Goal: Navigation & Orientation: Find specific page/section

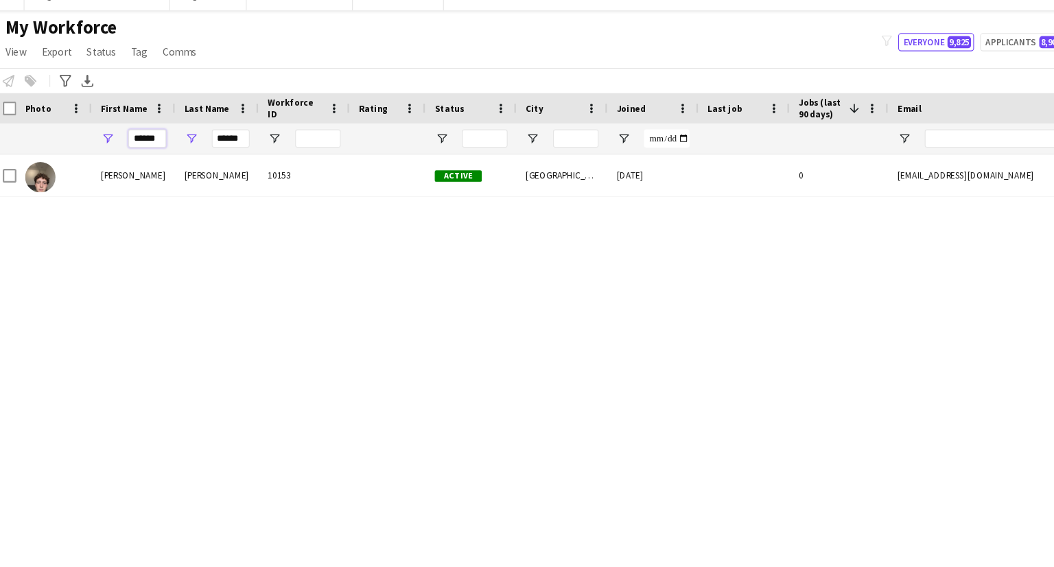
click at [141, 145] on input "******" at bounding box center [139, 143] width 34 height 16
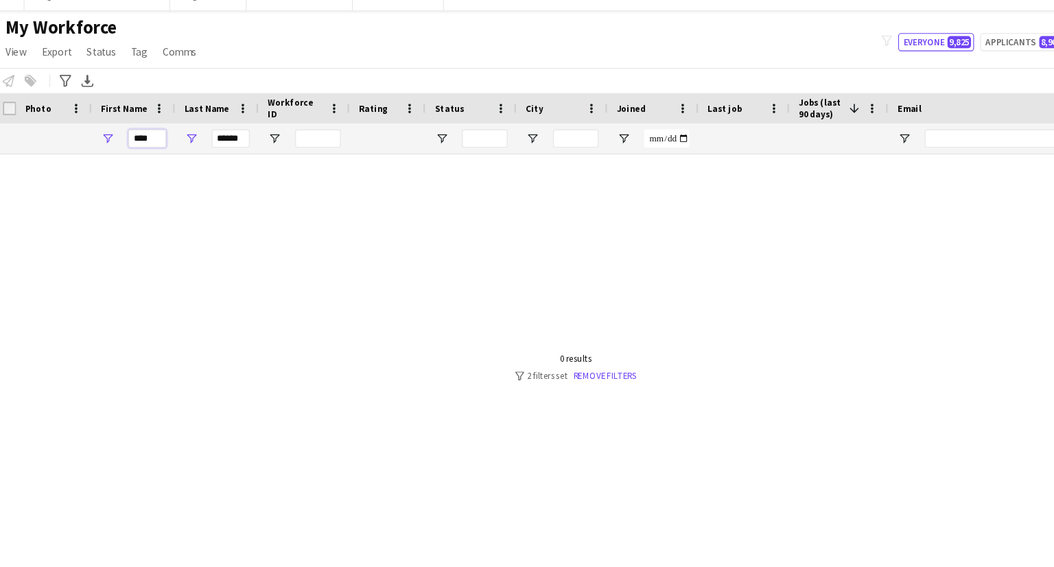
type input "****"
click at [211, 148] on input "******" at bounding box center [215, 143] width 34 height 16
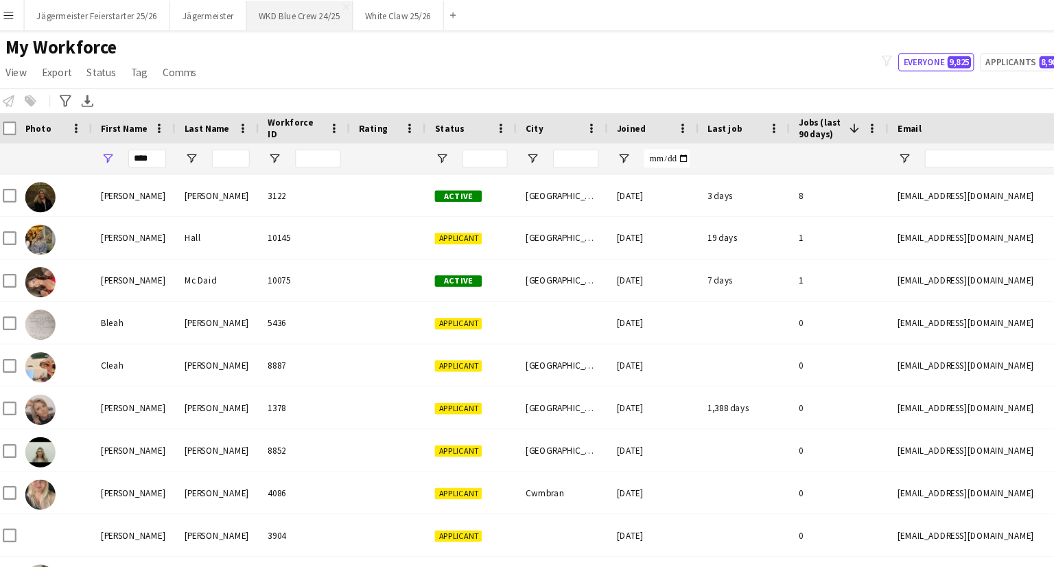
click at [272, 14] on button "WKD Blue Crew 24/25 Close" at bounding box center [277, 14] width 96 height 27
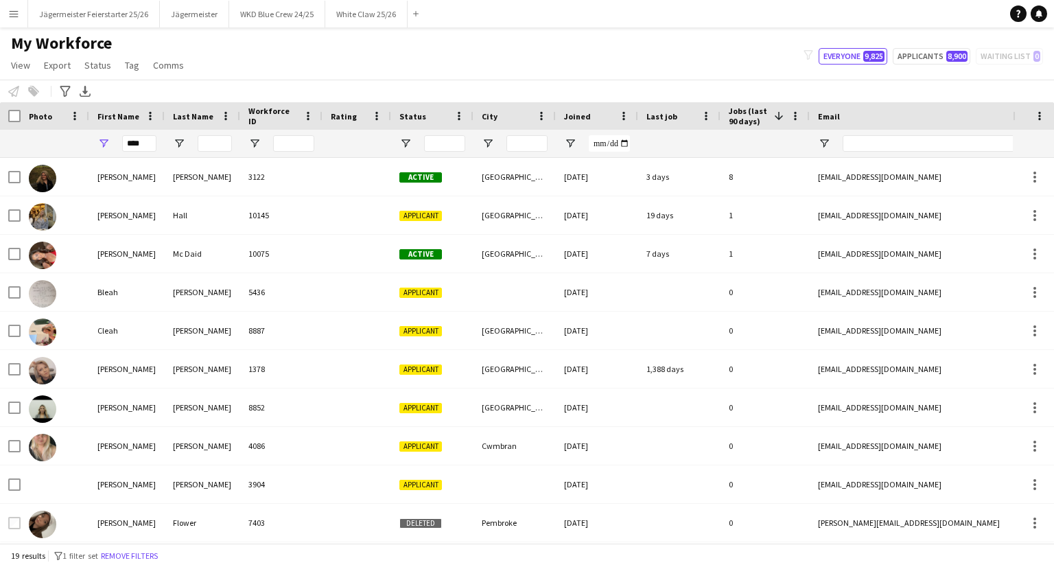
click at [8, 26] on button "Menu" at bounding box center [13, 13] width 27 height 27
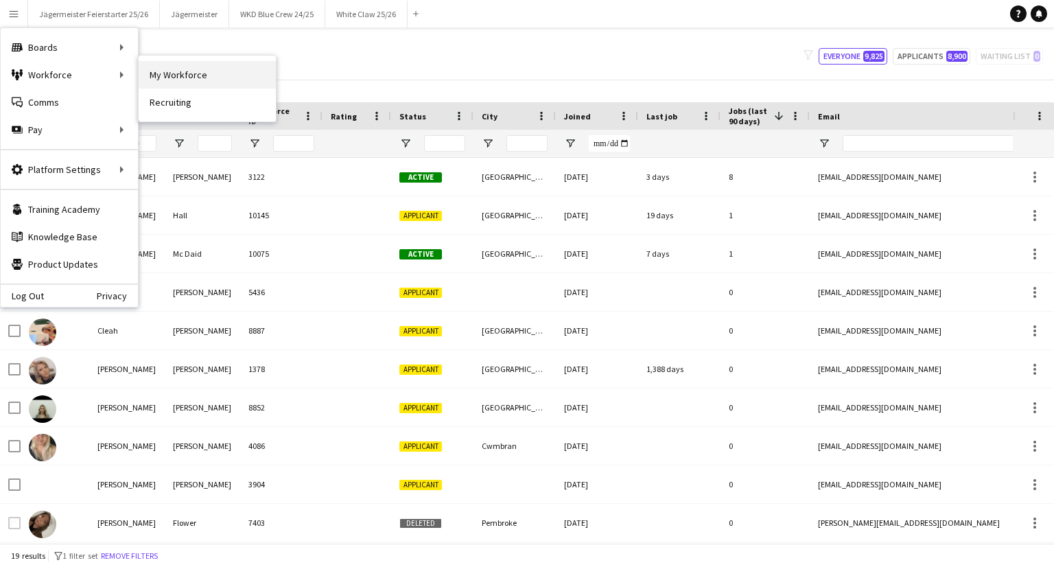
click at [174, 74] on link "My Workforce" at bounding box center [207, 74] width 137 height 27
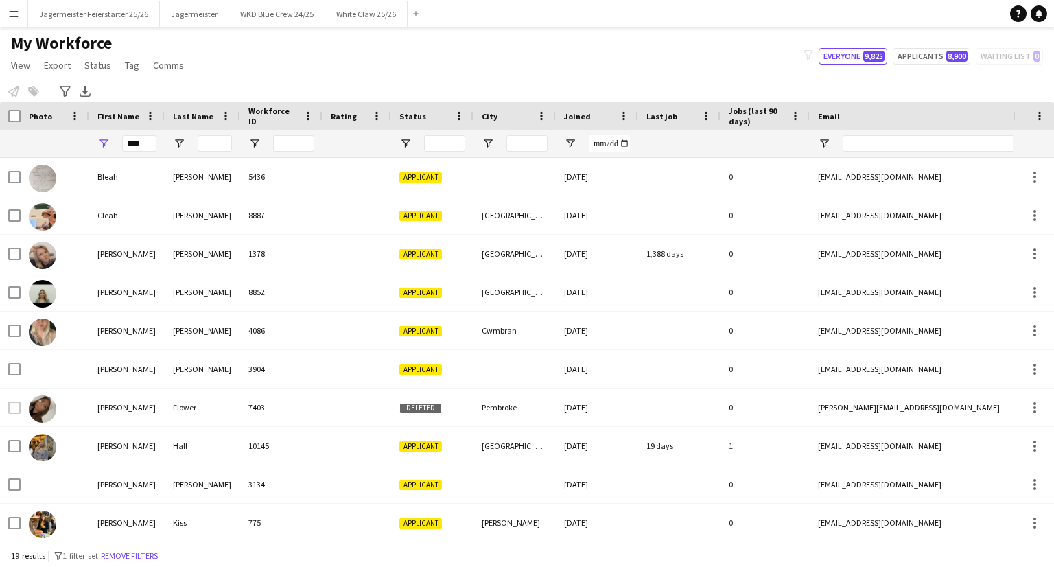
type input "**********"
type input "****"
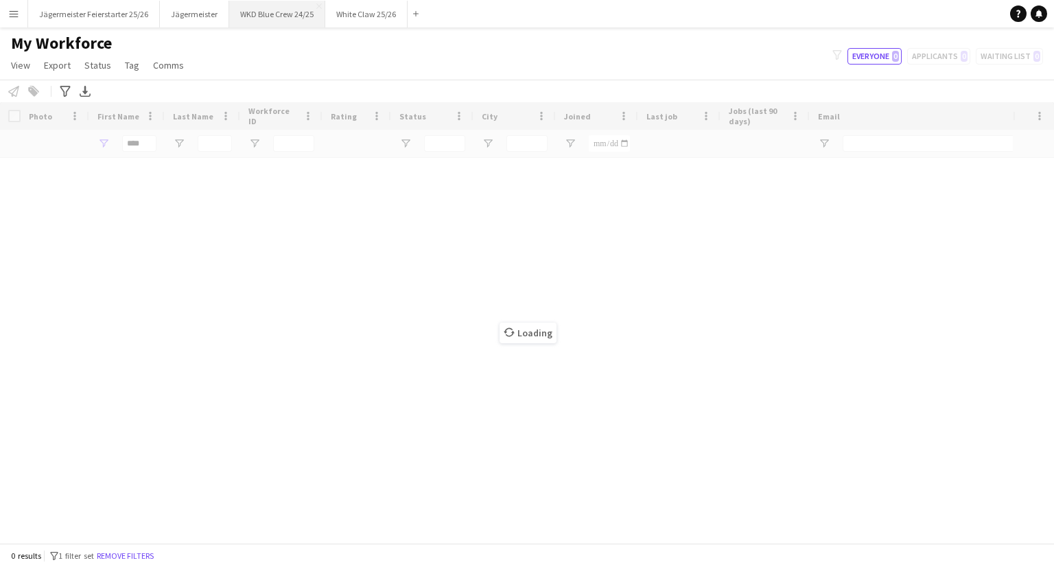
click at [278, 11] on button "WKD Blue Crew 24/25 Close" at bounding box center [277, 14] width 96 height 27
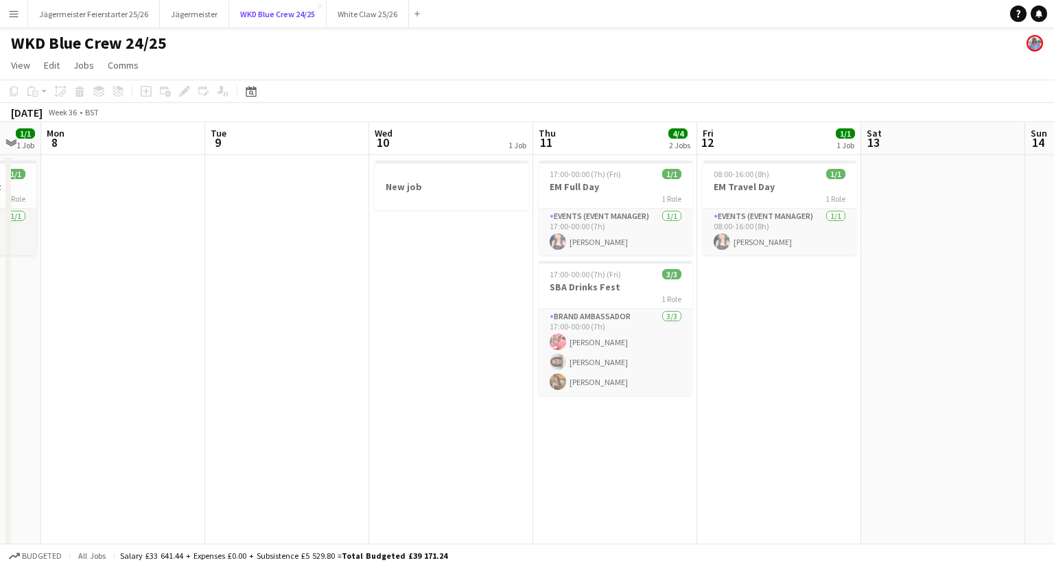
scroll to position [0, 618]
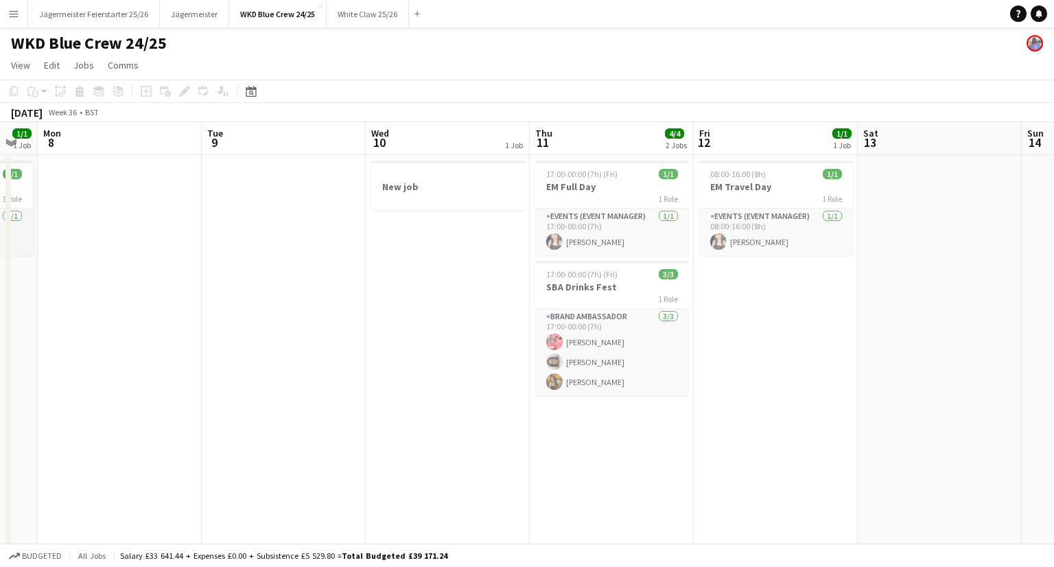
click at [5, 14] on button "Menu" at bounding box center [13, 13] width 27 height 27
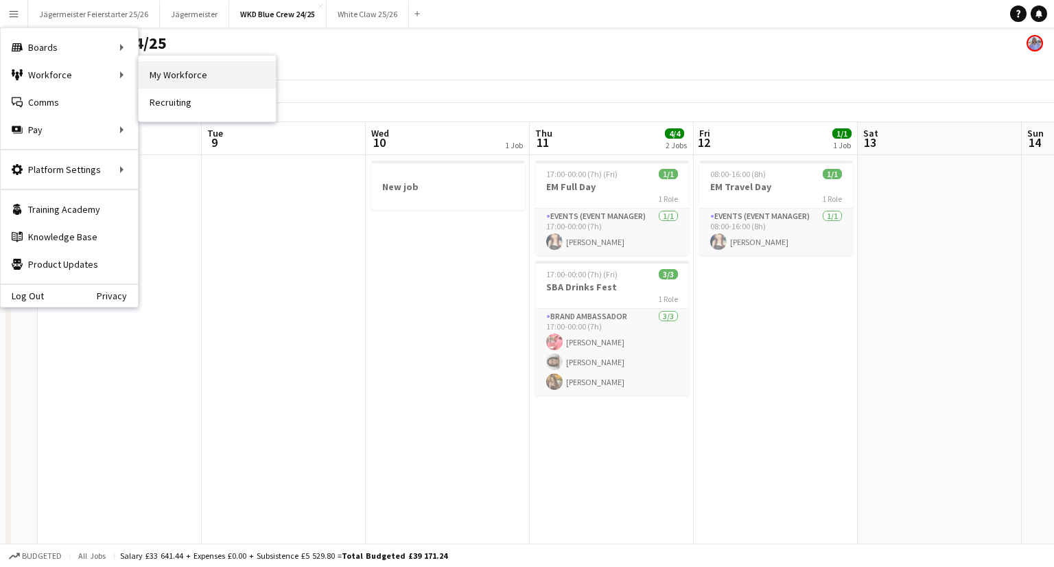
click at [196, 80] on link "My Workforce" at bounding box center [207, 74] width 137 height 27
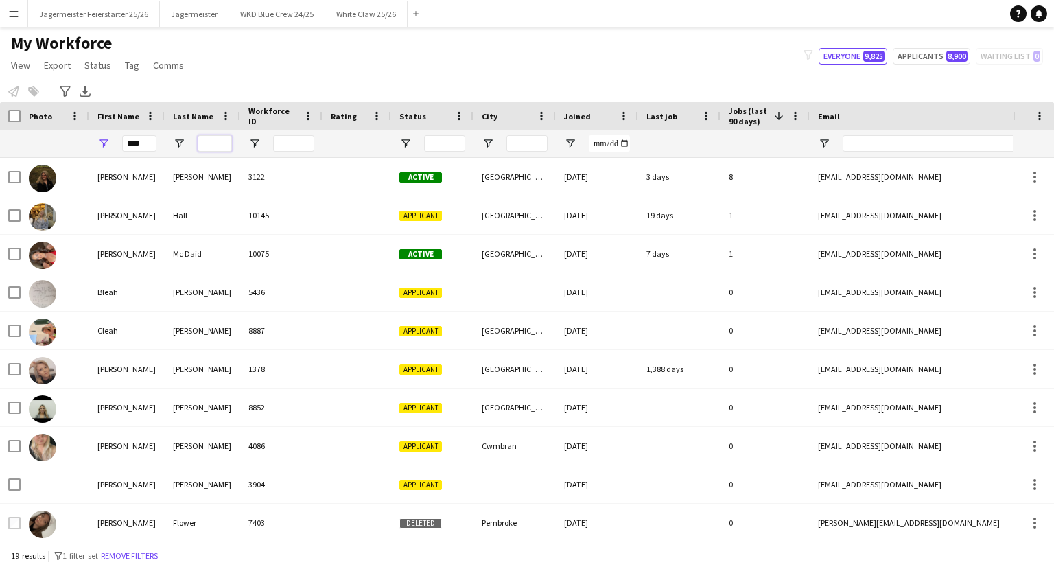
click at [211, 147] on input "Last Name Filter Input" at bounding box center [215, 143] width 34 height 16
type input "******"
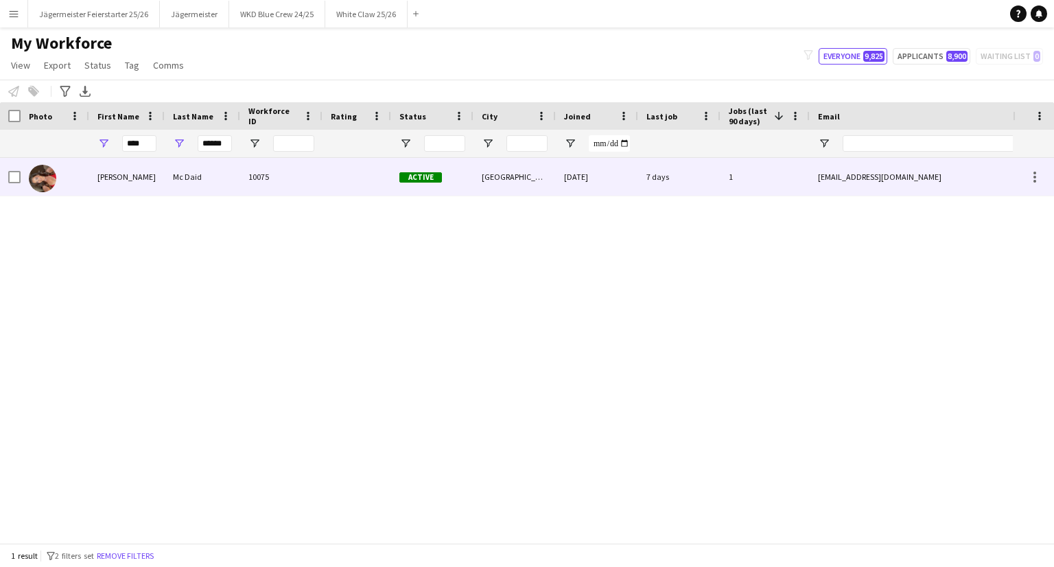
click at [214, 182] on div "Mc Daid" at bounding box center [202, 177] width 75 height 38
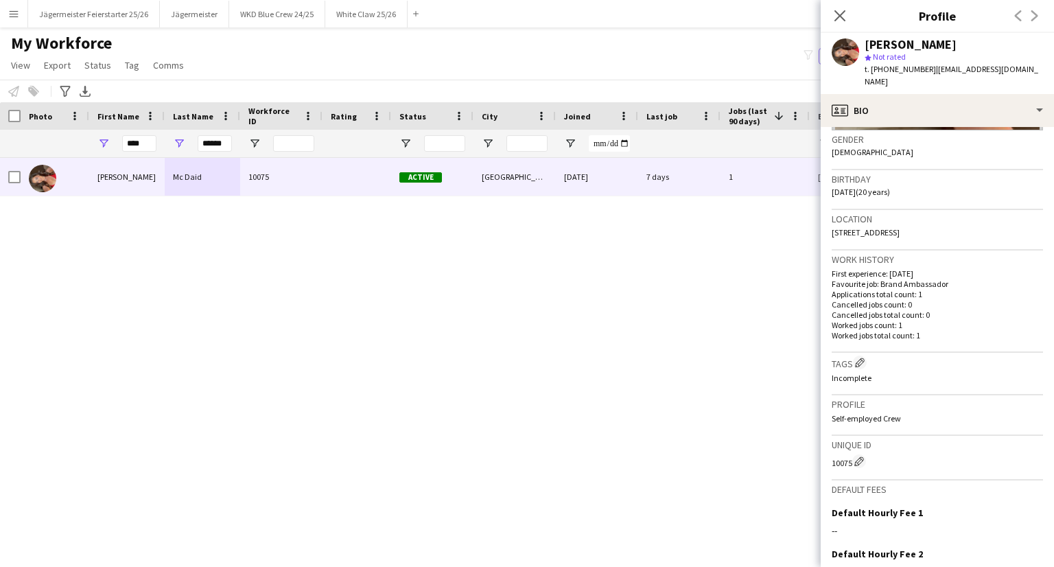
scroll to position [214, 0]
click at [264, 10] on button "WKD Blue Crew 24/25 Close" at bounding box center [277, 14] width 96 height 27
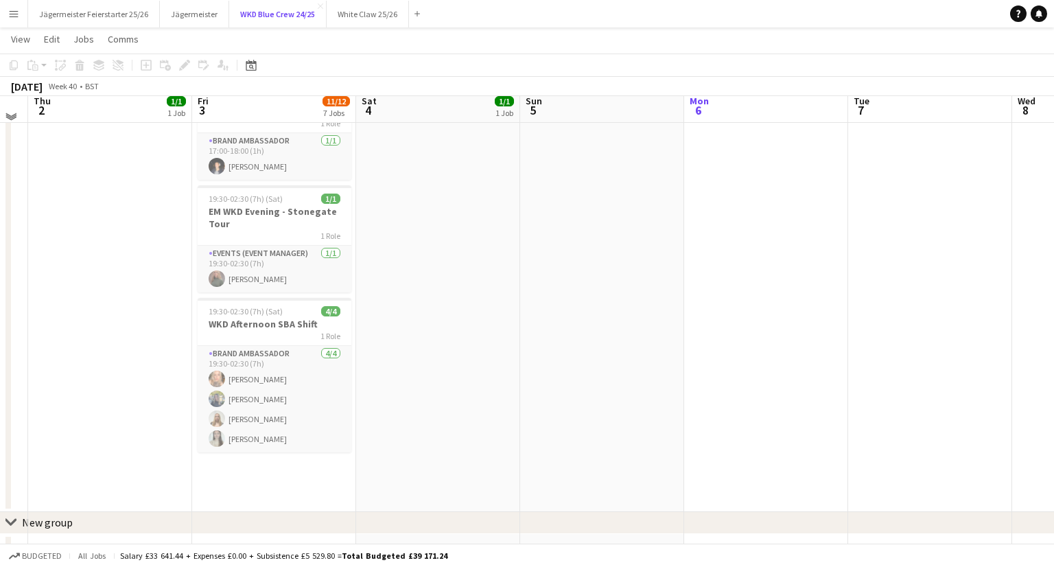
scroll to position [537, 0]
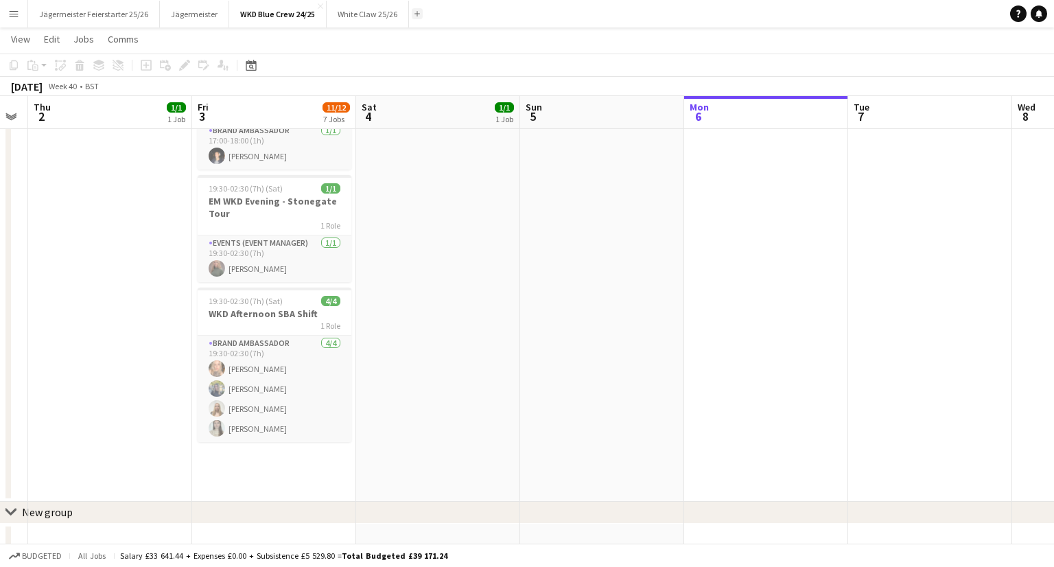
click at [414, 17] on button "Add" at bounding box center [417, 13] width 11 height 11
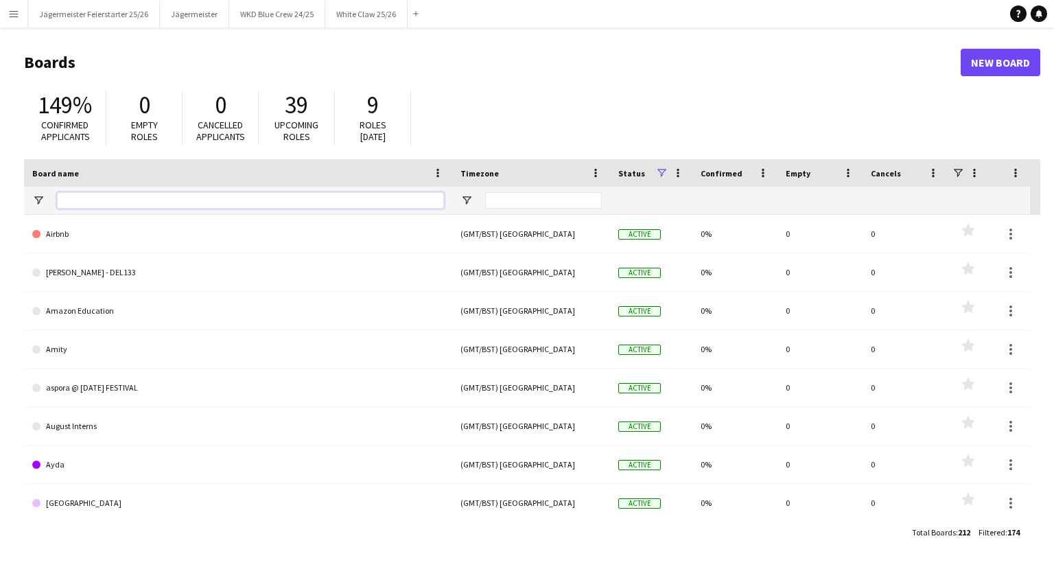
click at [198, 202] on input "Board name Filter Input" at bounding box center [250, 200] width 387 height 16
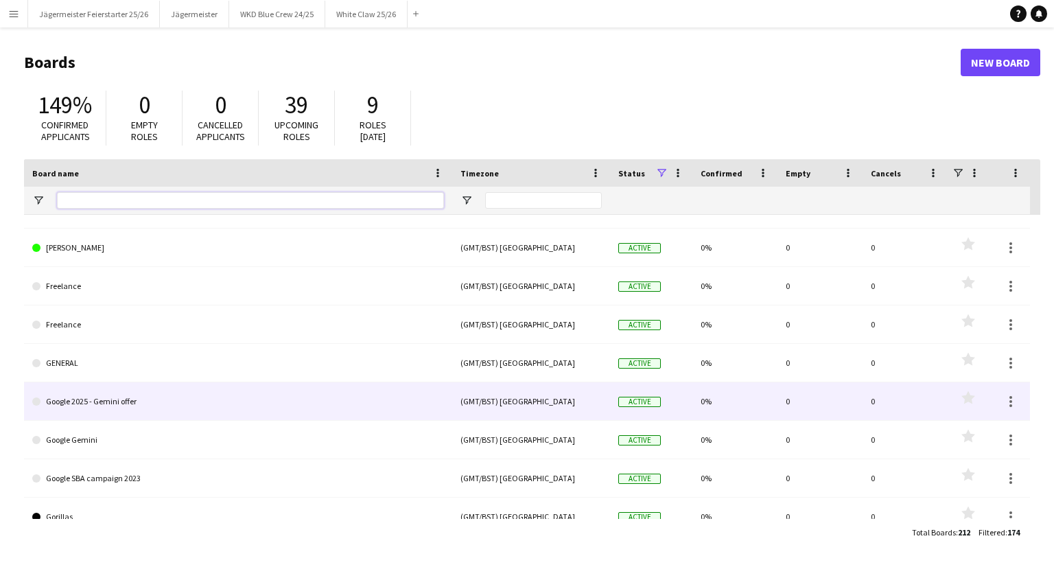
scroll to position [582, 0]
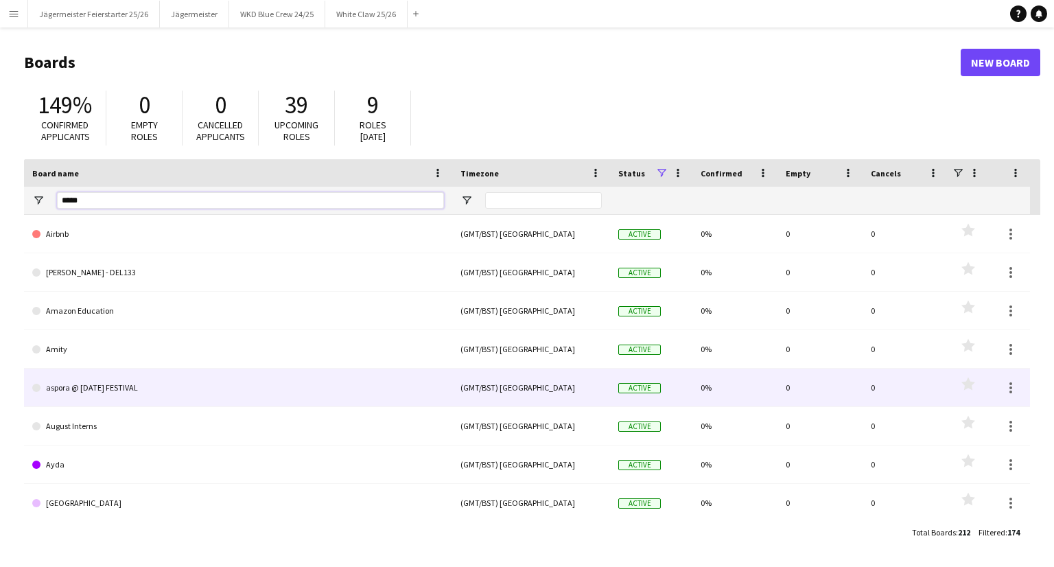
type input "******"
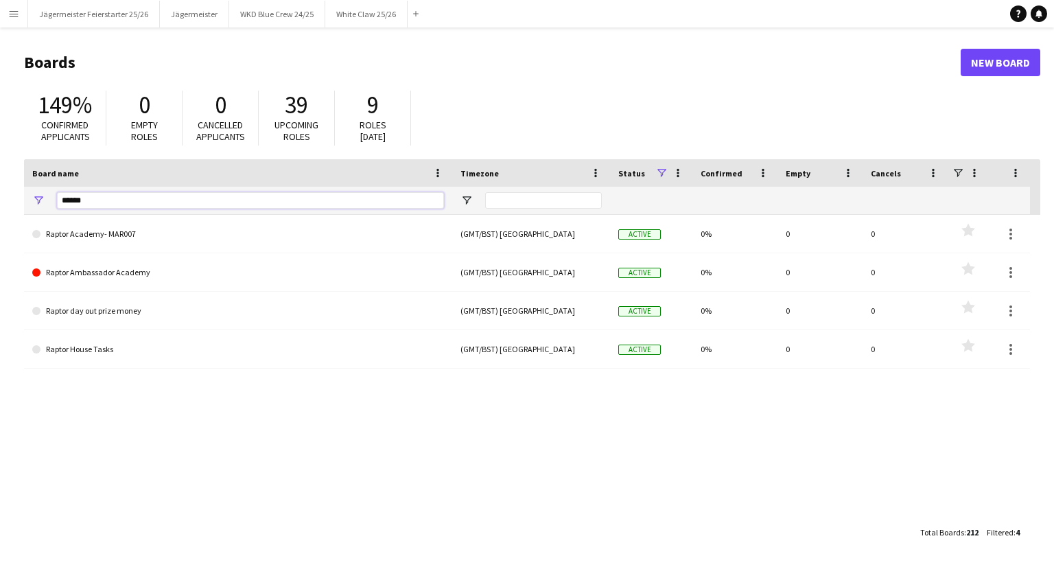
click at [159, 202] on input "******" at bounding box center [250, 200] width 387 height 16
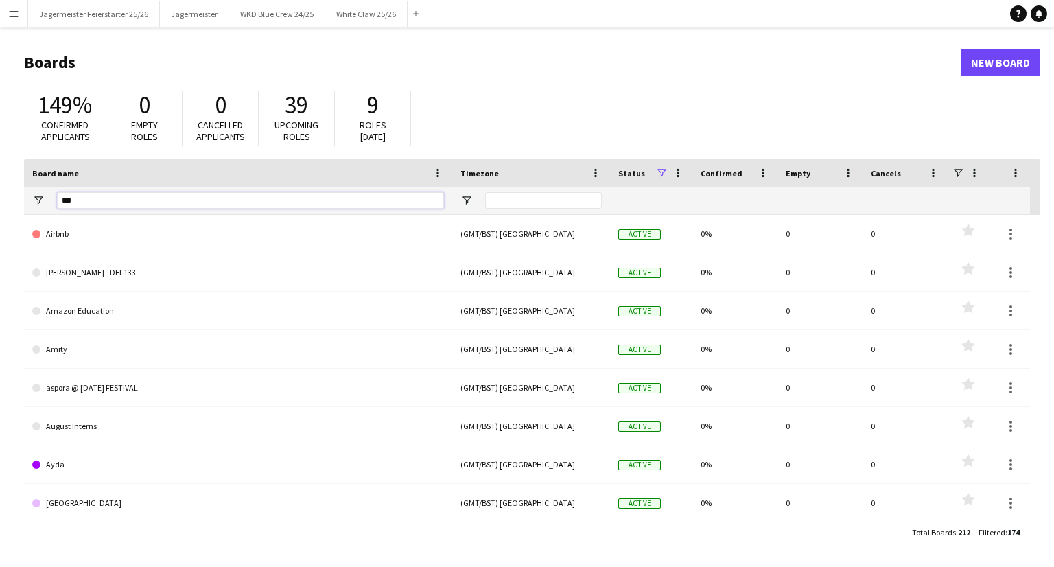
type input "***"
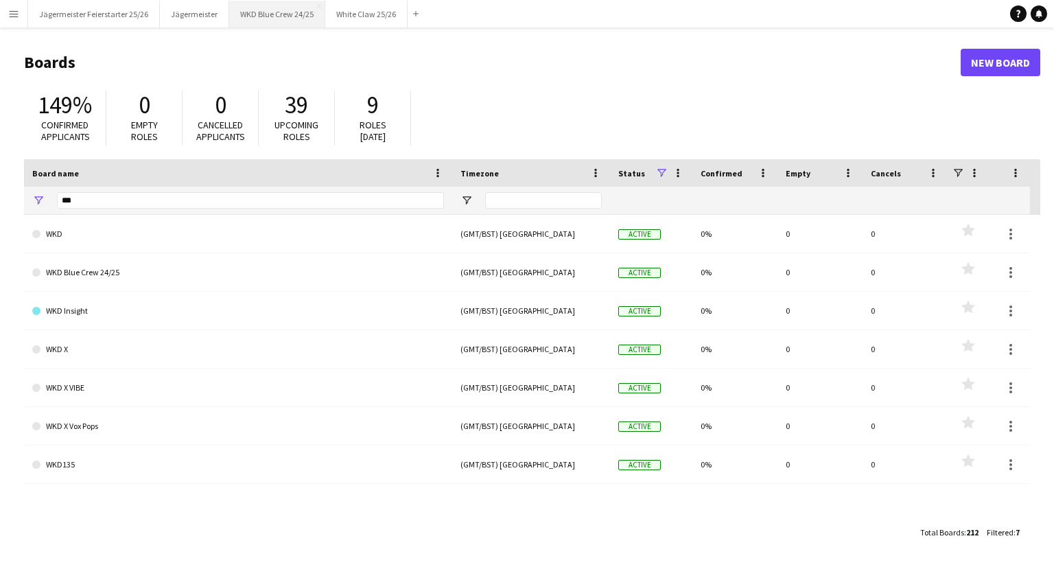
click at [253, 14] on button "WKD Blue Crew 24/25 Close" at bounding box center [277, 14] width 96 height 27
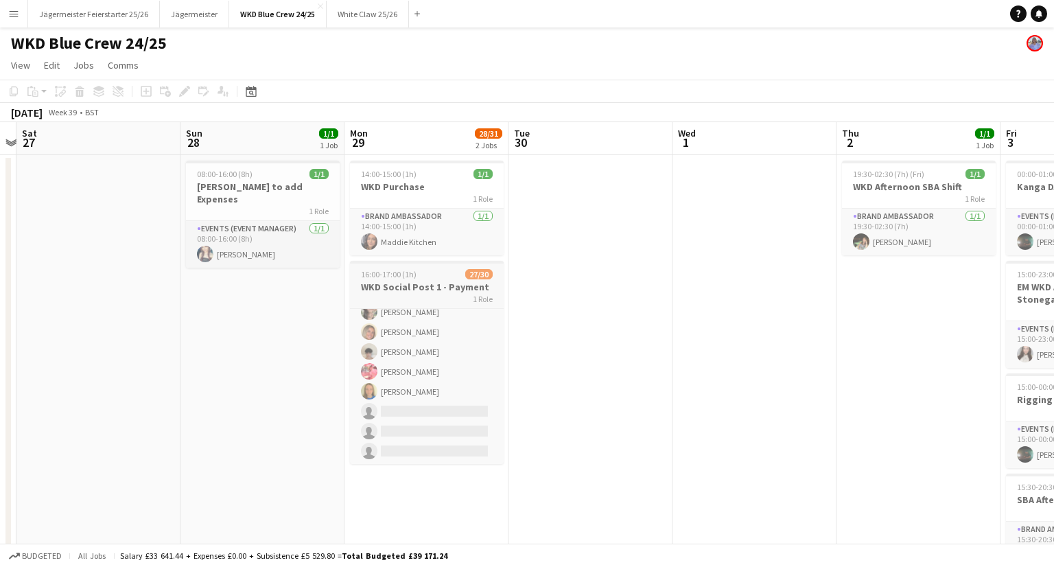
click at [432, 279] on app-job-card "16:00-17:00 (1h) 27/30 WKD Social Post 1 - Payment 1 Role Brand Ambassador 27/3…" at bounding box center [427, 362] width 154 height 203
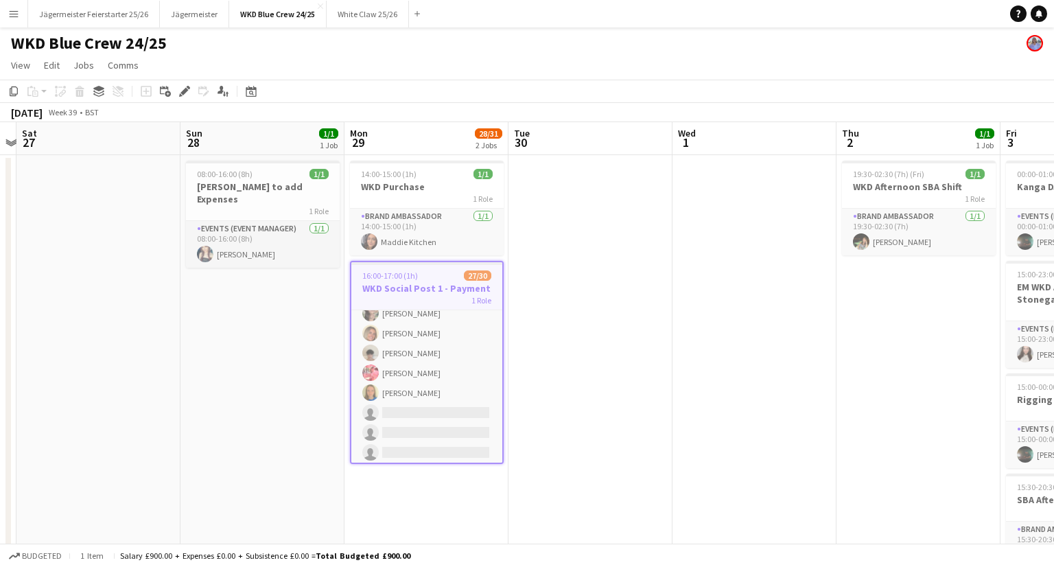
click at [462, 288] on h3 "WKD Social Post 1 - Payment" at bounding box center [426, 288] width 151 height 12
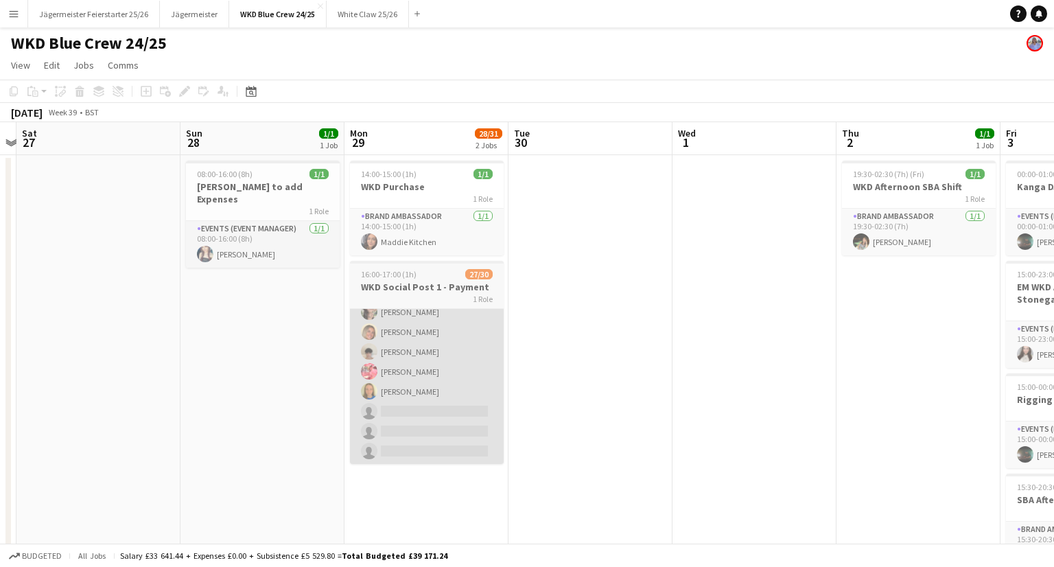
click at [461, 327] on app-card-role "Brand Ambassador 27/30 16:00-17:00 (1h) Juan Gaviria Kate Threlfall Ellen Frenc…" at bounding box center [427, 153] width 154 height 624
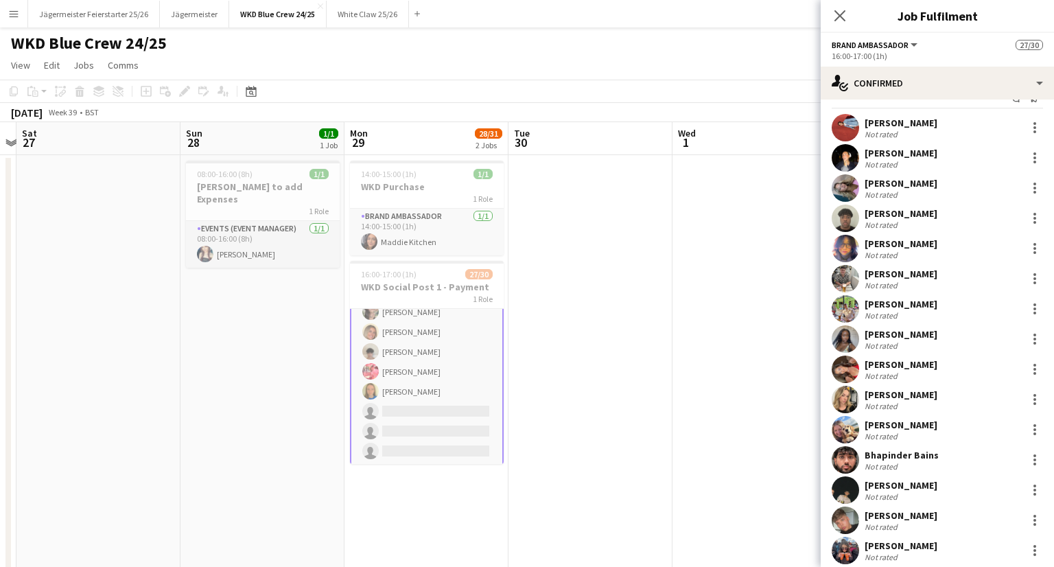
click at [935, 361] on div "Leah Mc Daid Not rated" at bounding box center [937, 368] width 233 height 27
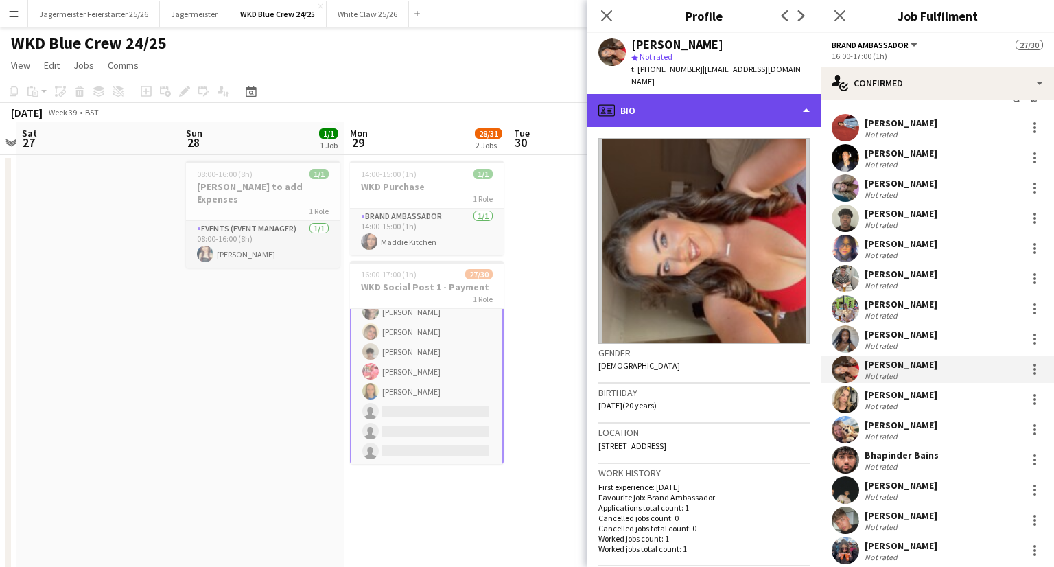
click at [782, 95] on div "profile Bio" at bounding box center [703, 110] width 233 height 33
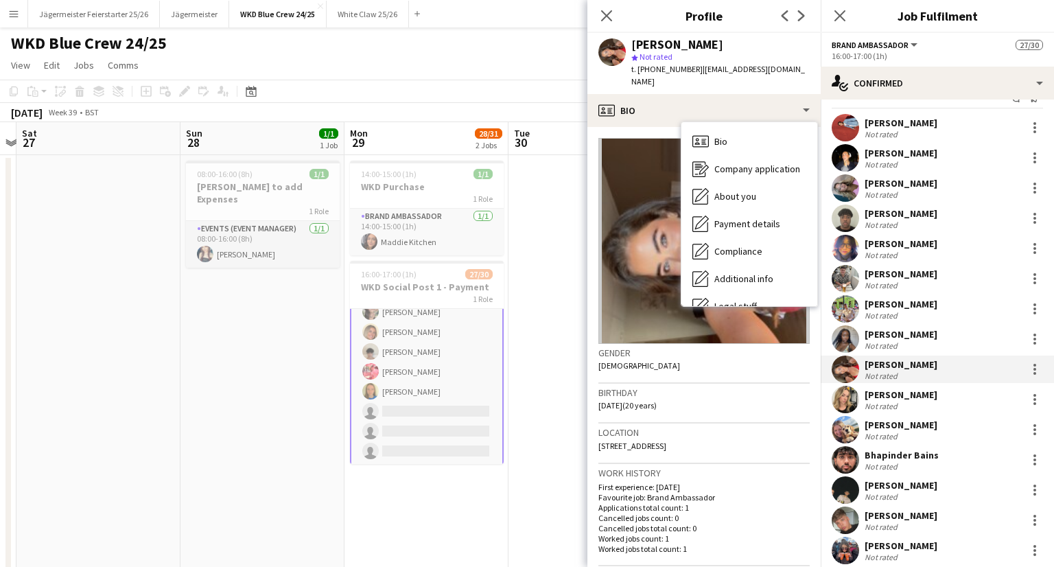
click at [608, 29] on div "Close pop-in" at bounding box center [606, 16] width 38 height 32
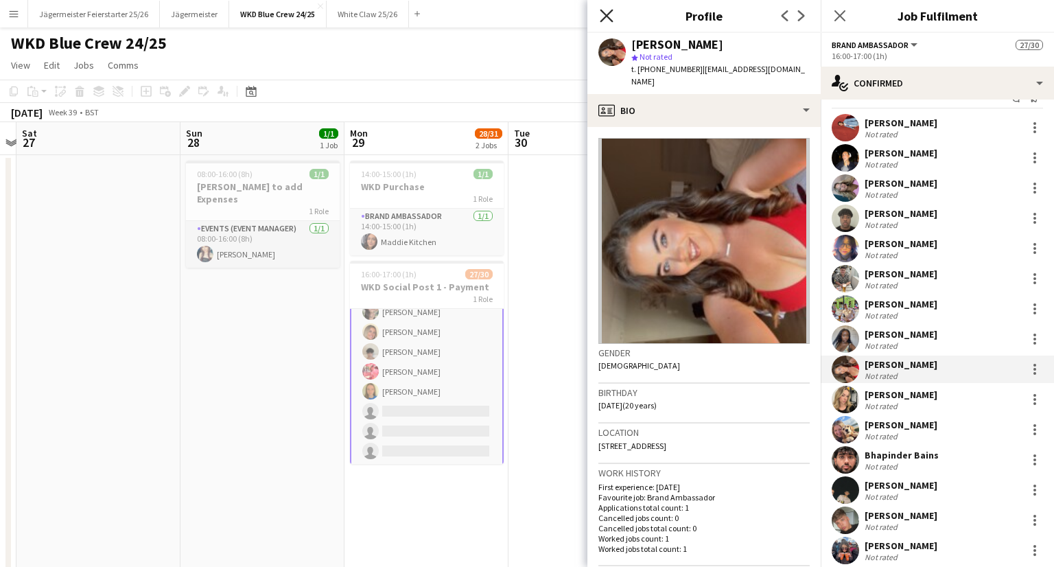
click at [602, 16] on icon "Close pop-in" at bounding box center [606, 15] width 13 height 13
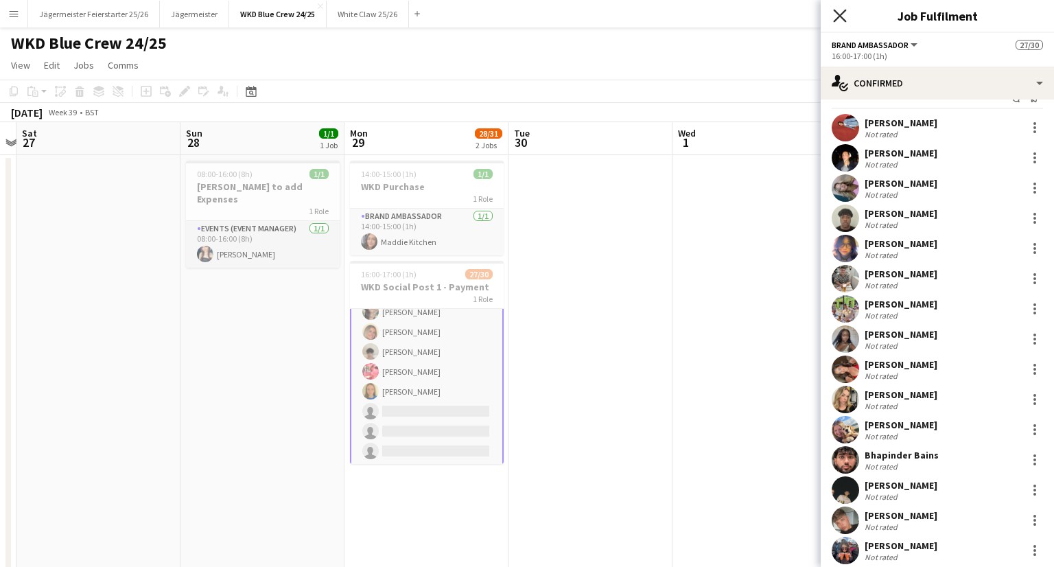
click at [844, 17] on icon "Close pop-in" at bounding box center [839, 15] width 13 height 13
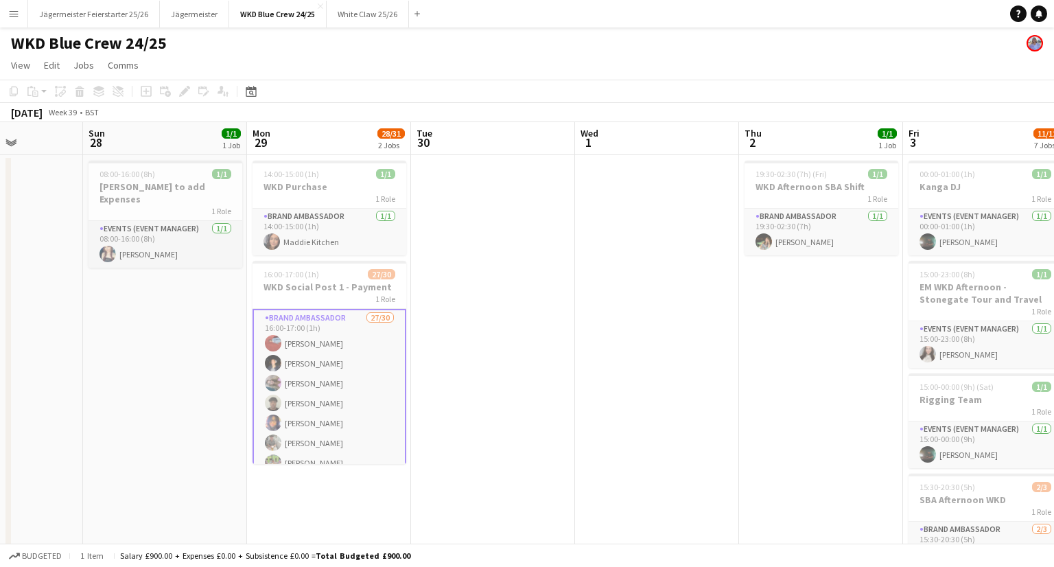
scroll to position [0, 409]
click at [332, 194] on div "1 Role" at bounding box center [330, 198] width 154 height 11
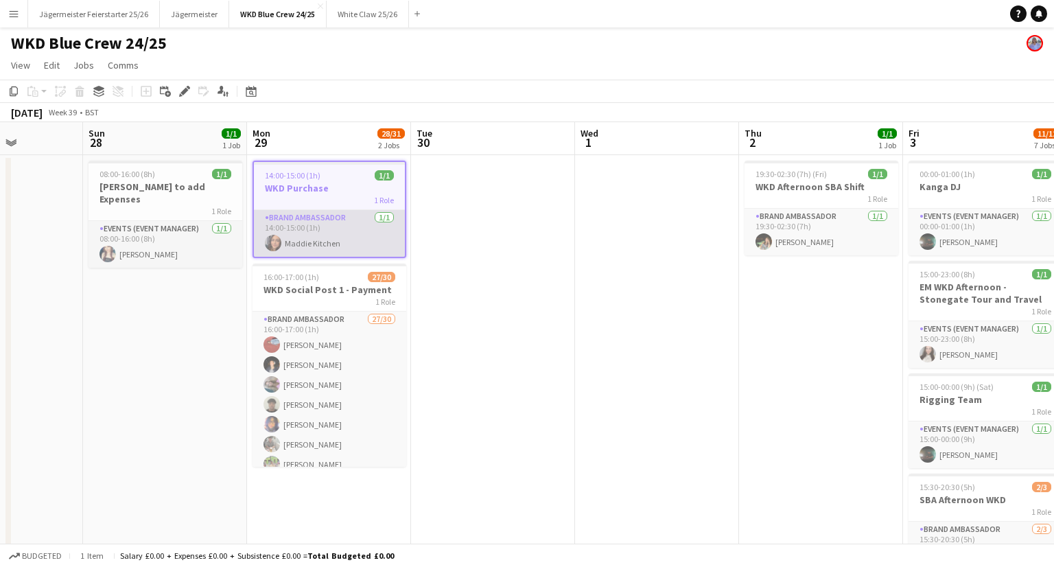
click at [351, 246] on app-card-role "Brand Ambassador 1/1 14:00-15:00 (1h) Maddie Kitchen" at bounding box center [329, 233] width 151 height 47
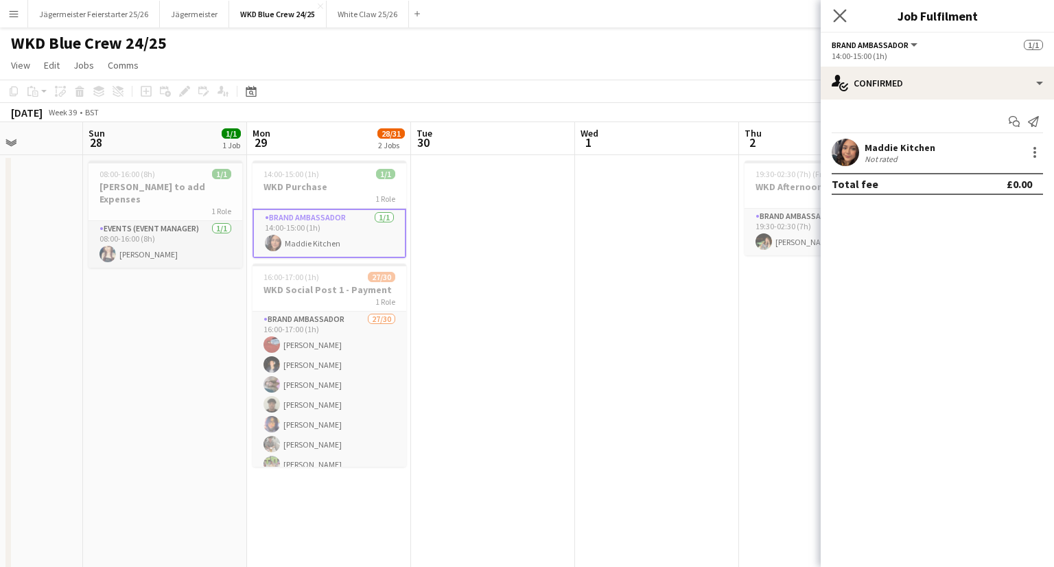
click at [831, 14] on app-icon "Close pop-in" at bounding box center [840, 16] width 20 height 20
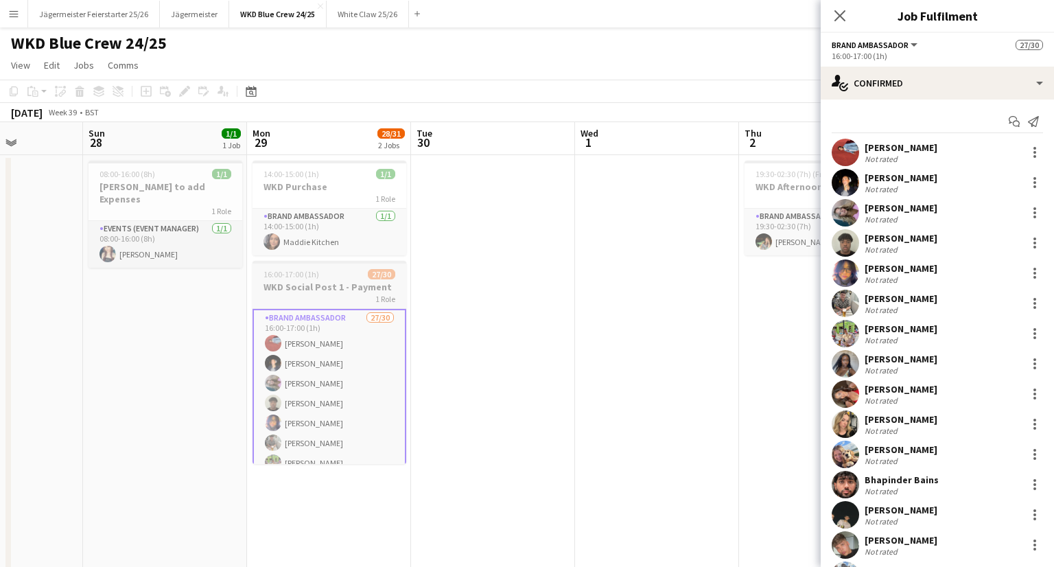
click at [354, 288] on h3 "WKD Social Post 1 - Payment" at bounding box center [330, 287] width 154 height 12
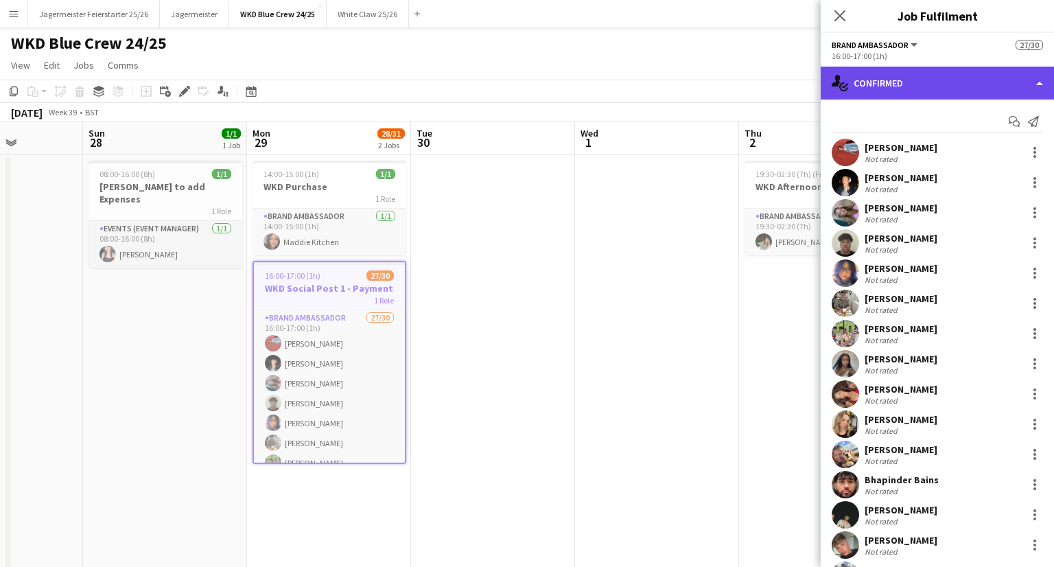
click at [1012, 95] on div "single-neutral-actions-check-2 Confirmed" at bounding box center [937, 83] width 233 height 33
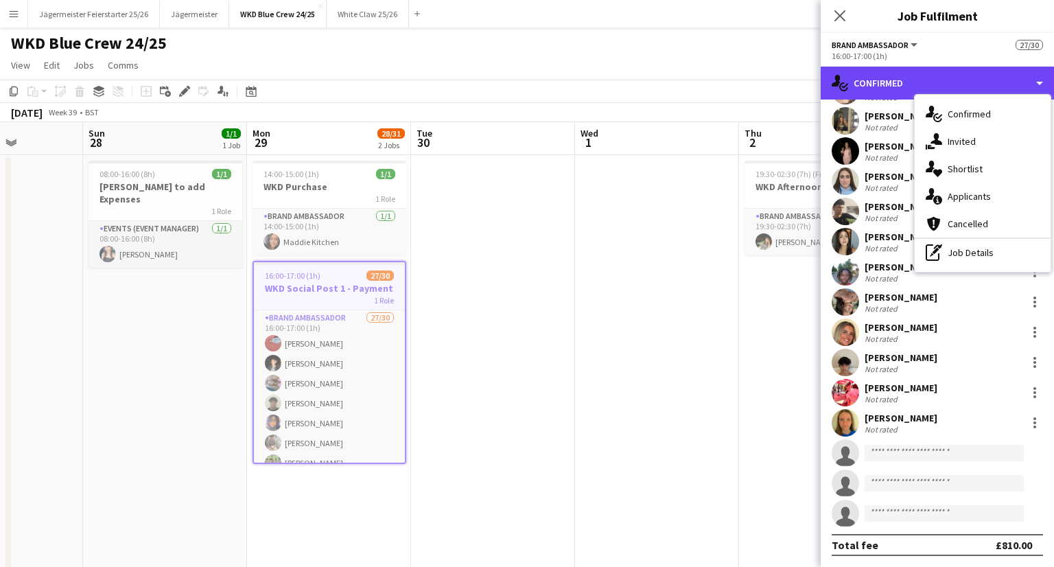
scroll to position [0, 0]
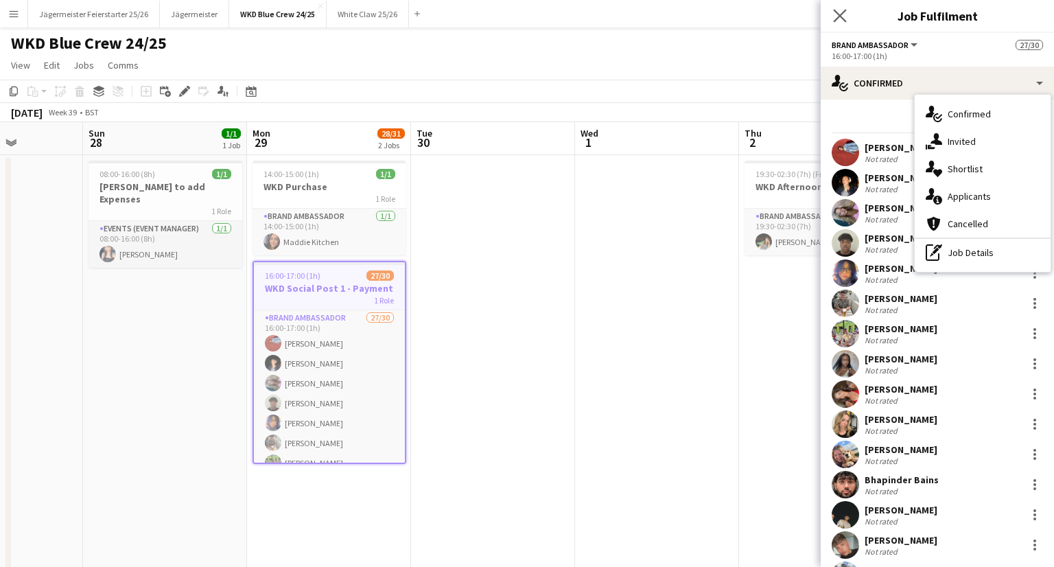
click at [838, 8] on app-icon "Close pop-in" at bounding box center [840, 16] width 20 height 20
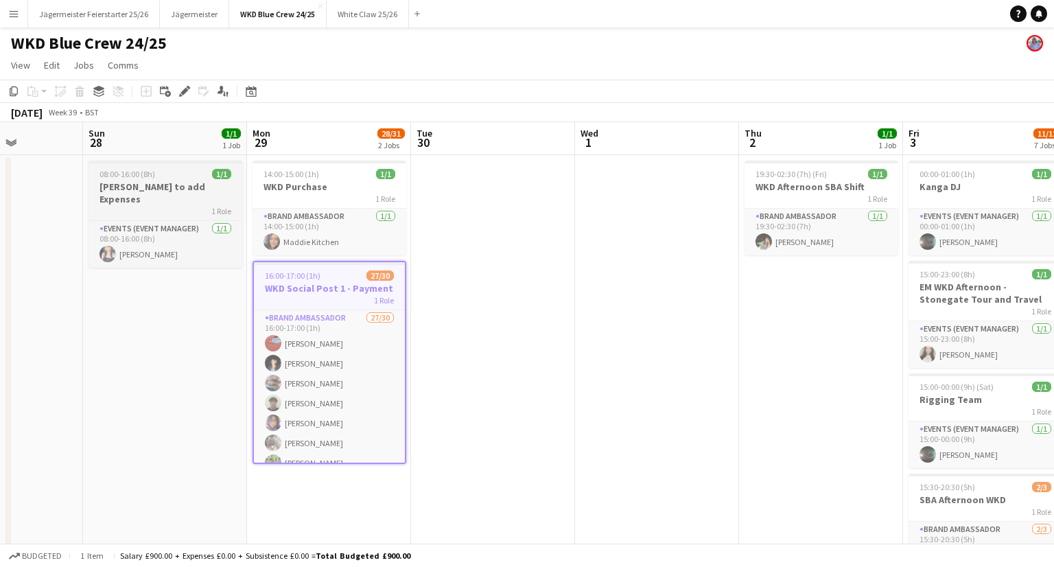
click at [156, 205] on div "1 Role" at bounding box center [166, 210] width 154 height 11
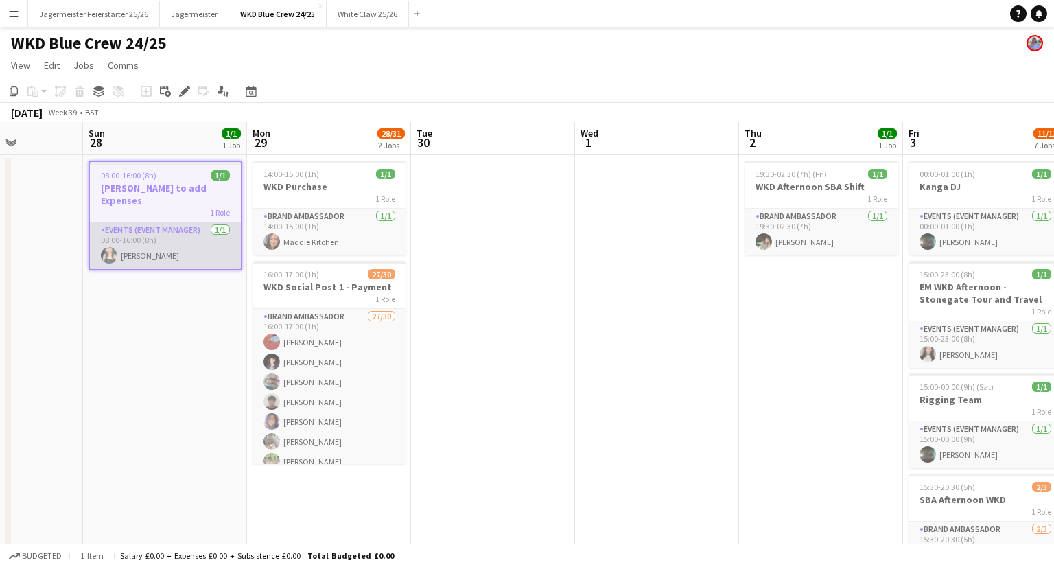
click at [177, 228] on app-card-role "Events (Event Manager) 1/1 08:00-16:00 (8h) Jessica Robinson" at bounding box center [165, 245] width 151 height 47
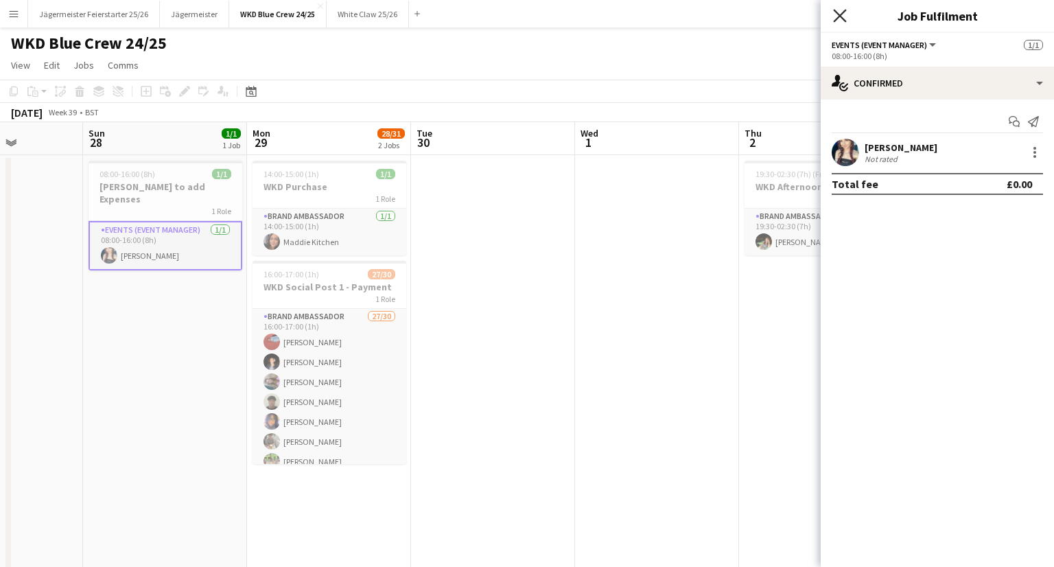
click at [845, 22] on icon at bounding box center [839, 15] width 13 height 13
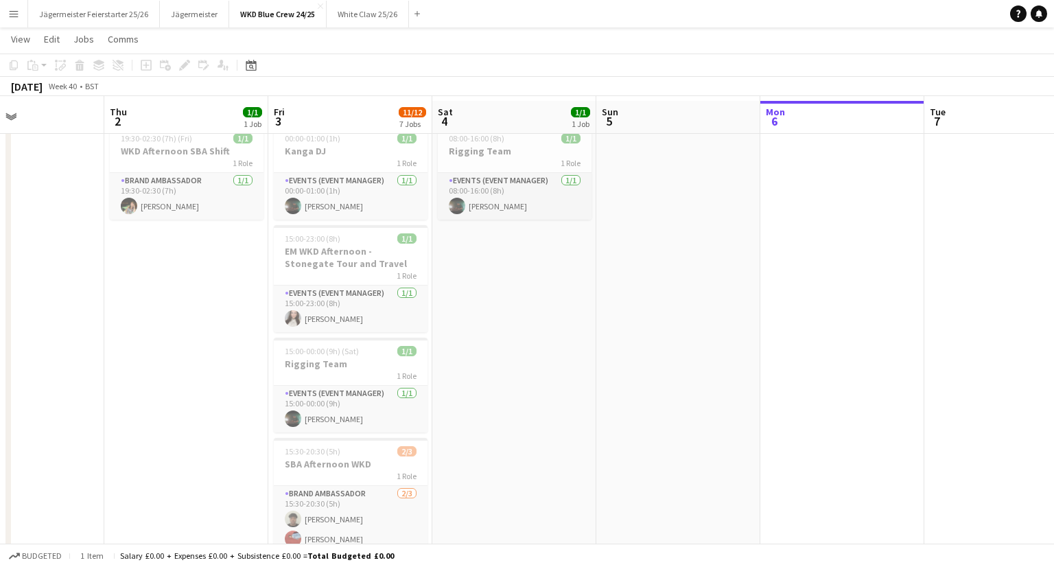
scroll to position [38, 0]
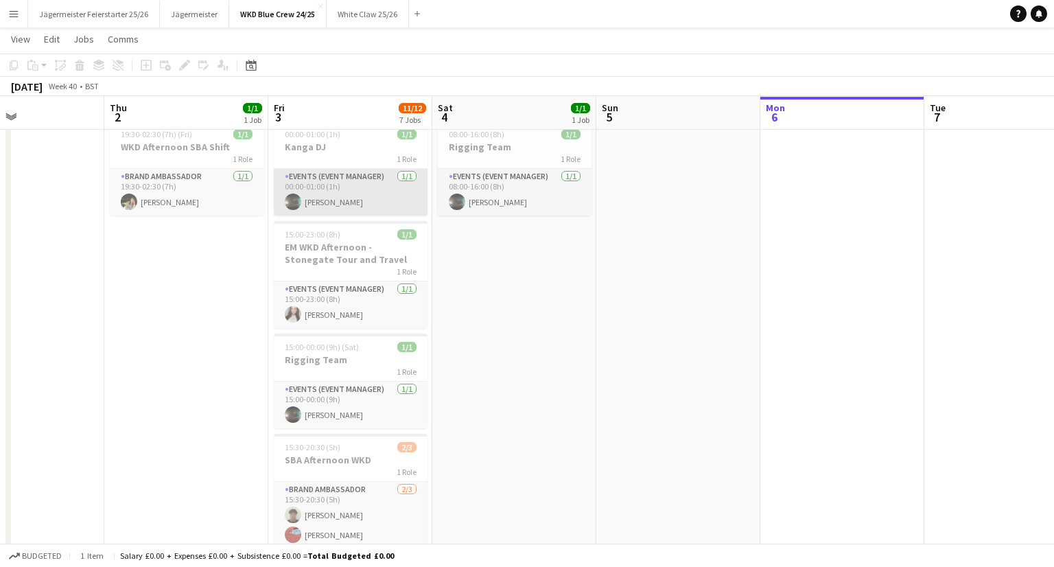
click at [372, 209] on app-card-role "Events (Event Manager) 1/1 00:00-01:00 (1h) Kieran O'Sullivan" at bounding box center [351, 192] width 154 height 47
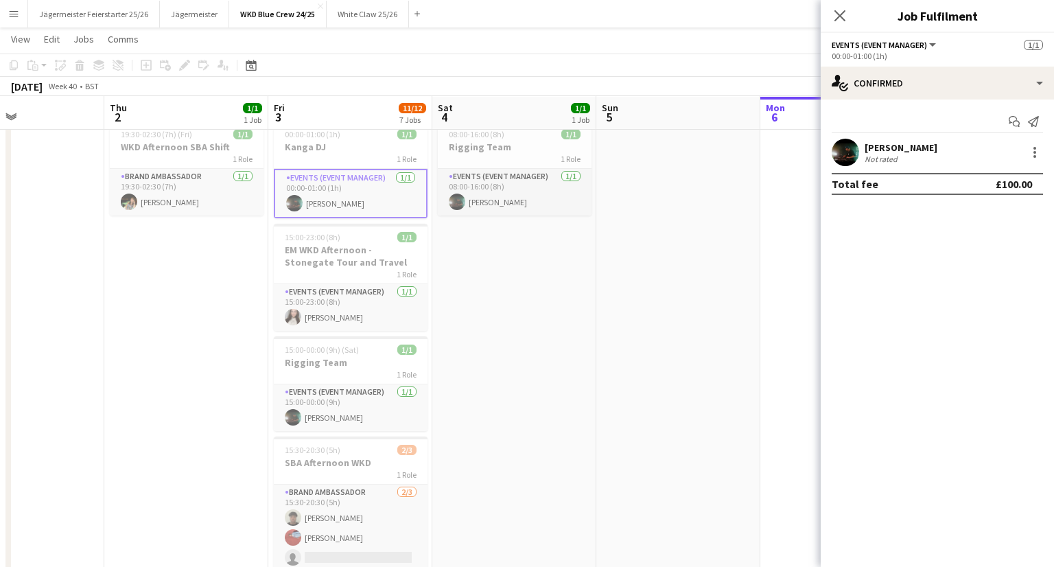
scroll to position [0, 0]
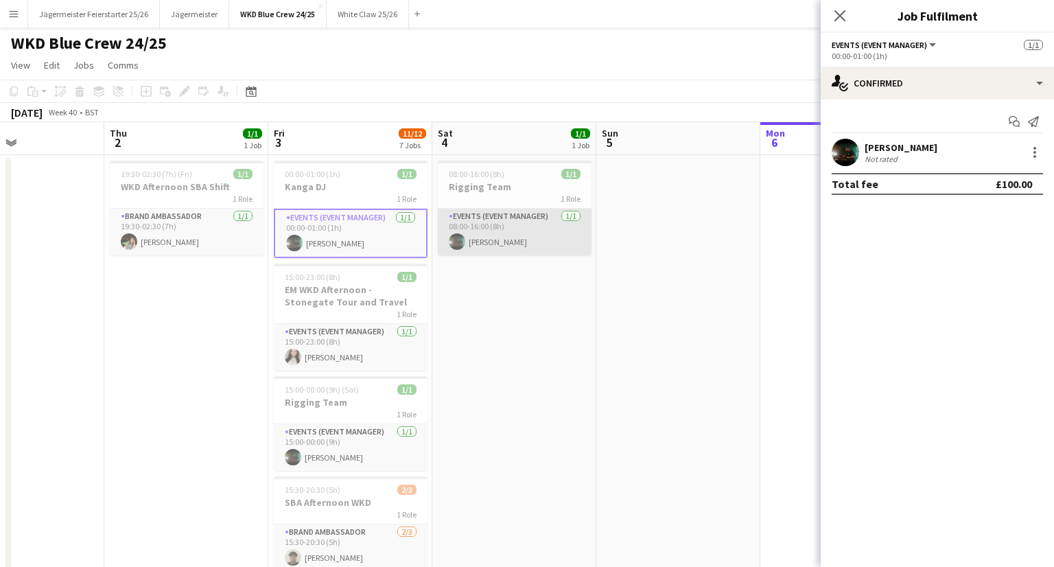
click at [555, 242] on app-card-role "Events (Event Manager) 1/1 08:00-16:00 (8h) Kieran O'Sullivan" at bounding box center [515, 232] width 154 height 47
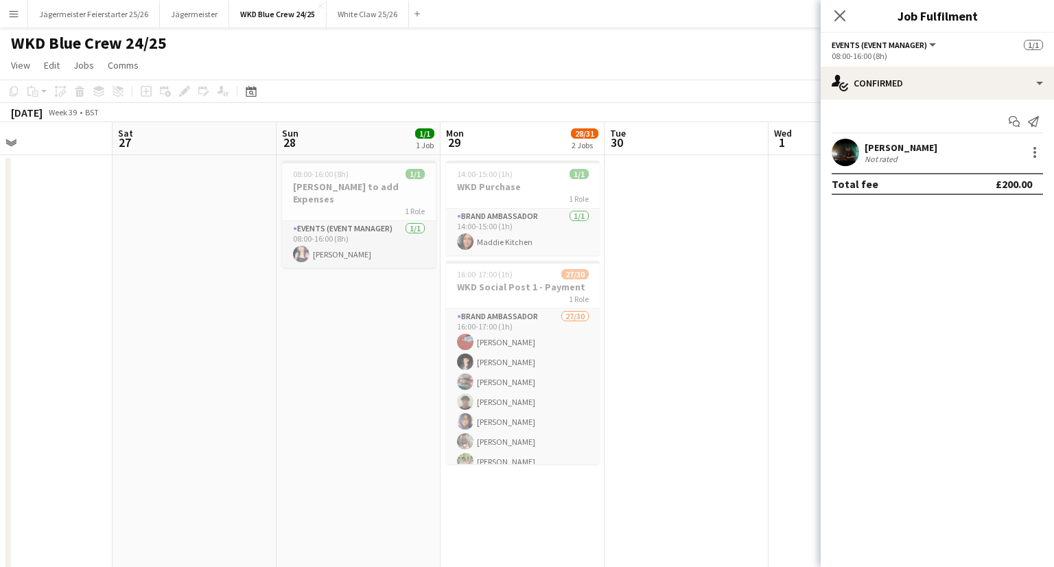
scroll to position [0, 412]
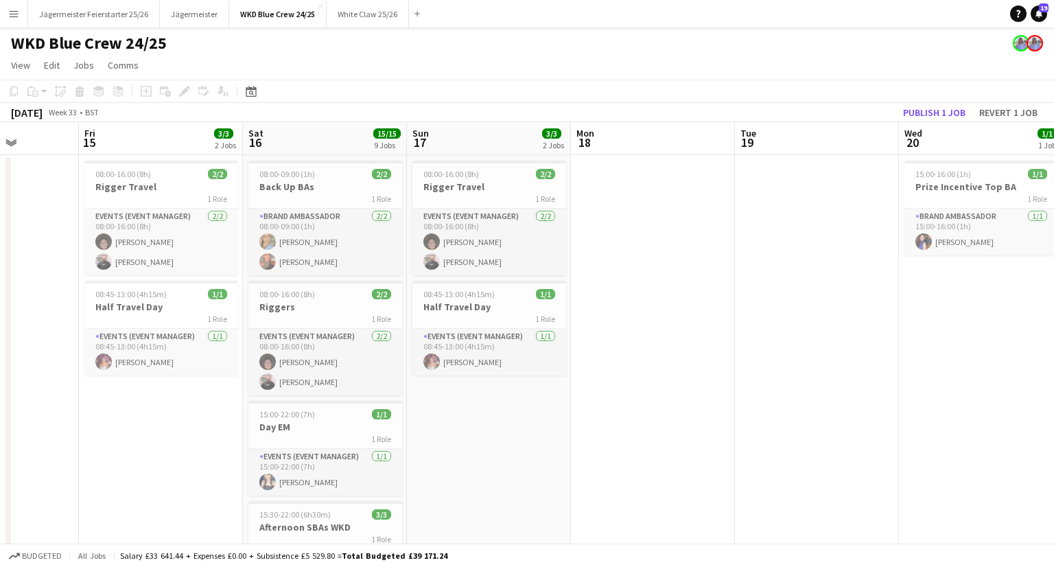
scroll to position [0, 408]
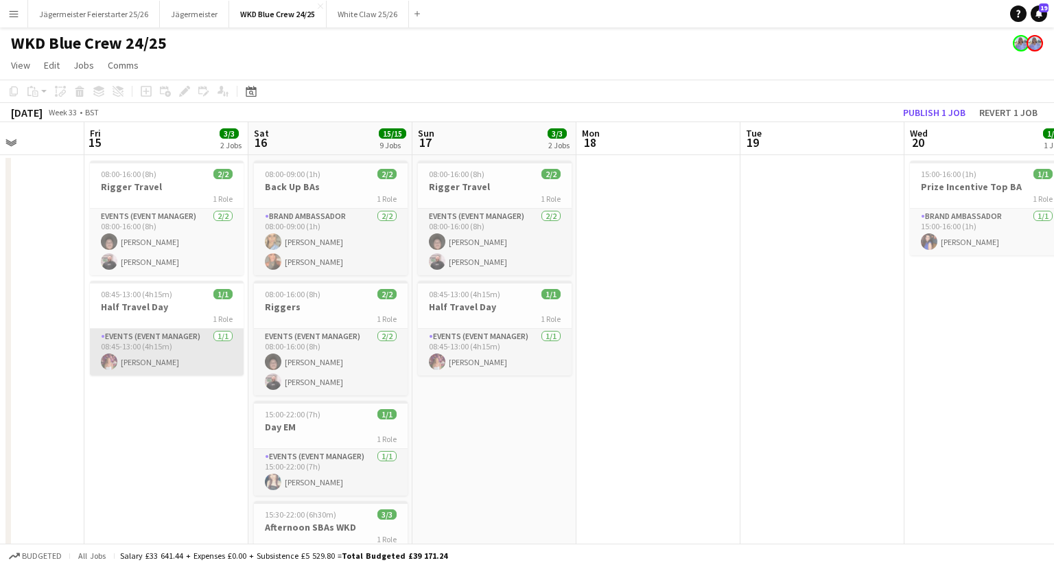
click at [169, 369] on app-card-role "Events (Event Manager) 1/1 08:45-13:00 (4h15m) Kimberley Rice" at bounding box center [167, 352] width 154 height 47
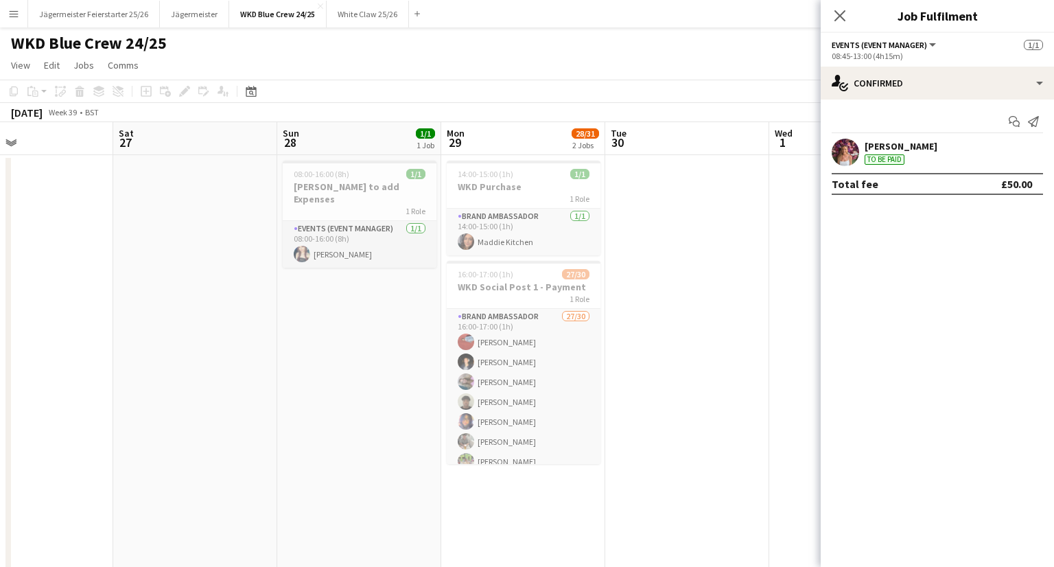
scroll to position [0, 547]
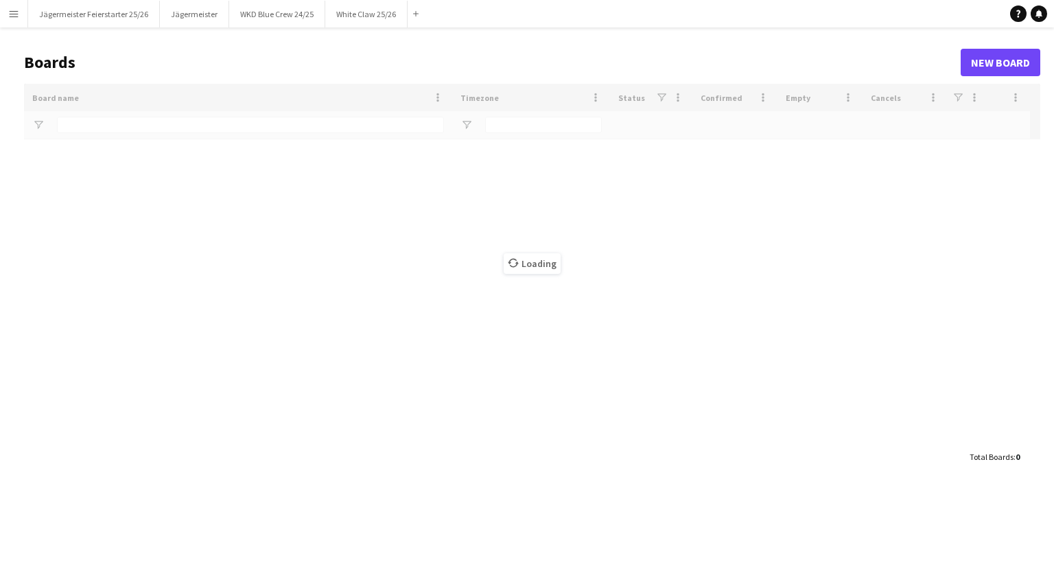
type input "***"
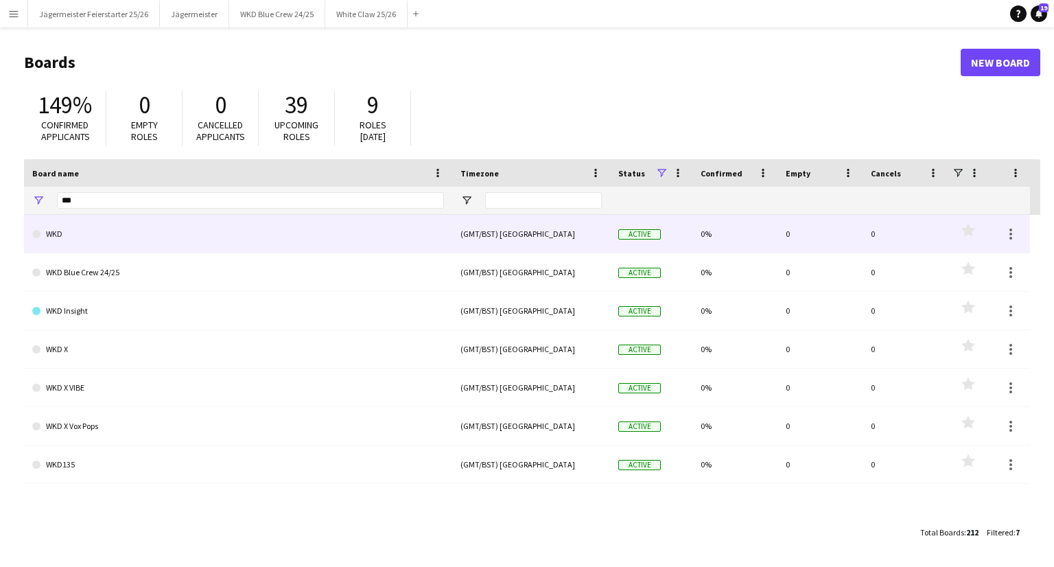
click at [163, 235] on link "WKD" at bounding box center [238, 234] width 412 height 38
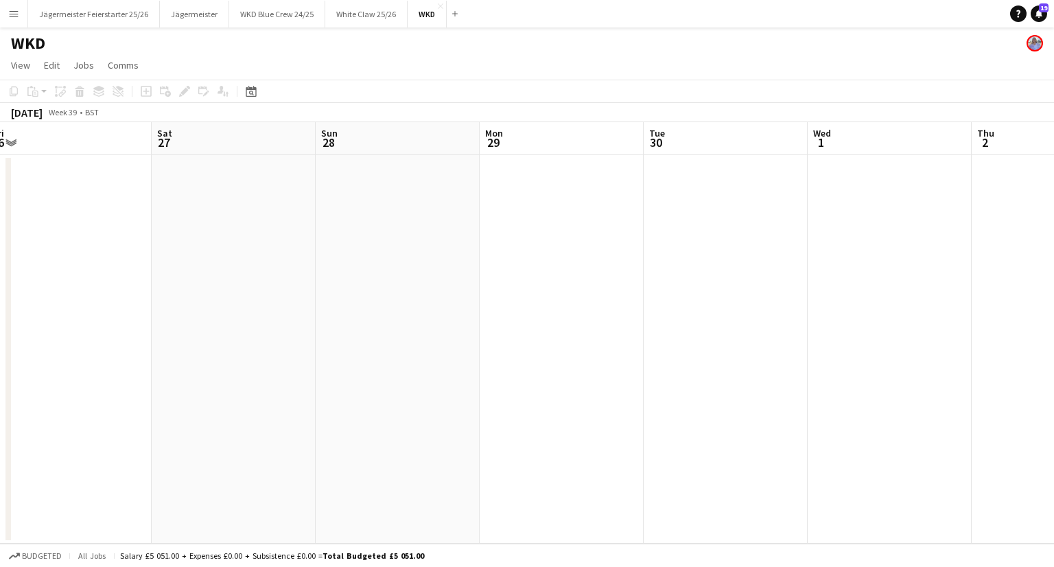
scroll to position [0, 338]
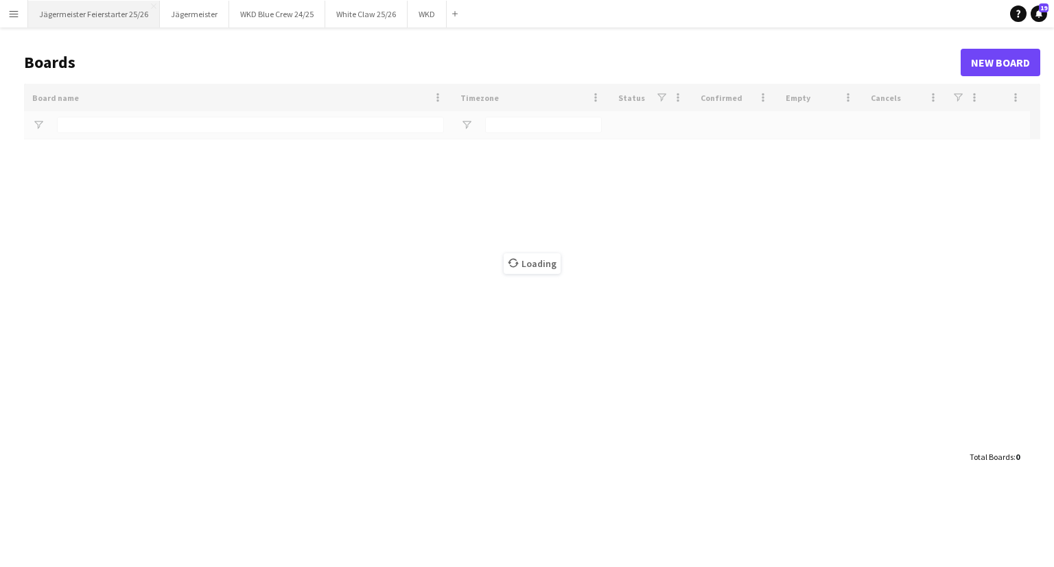
type input "***"
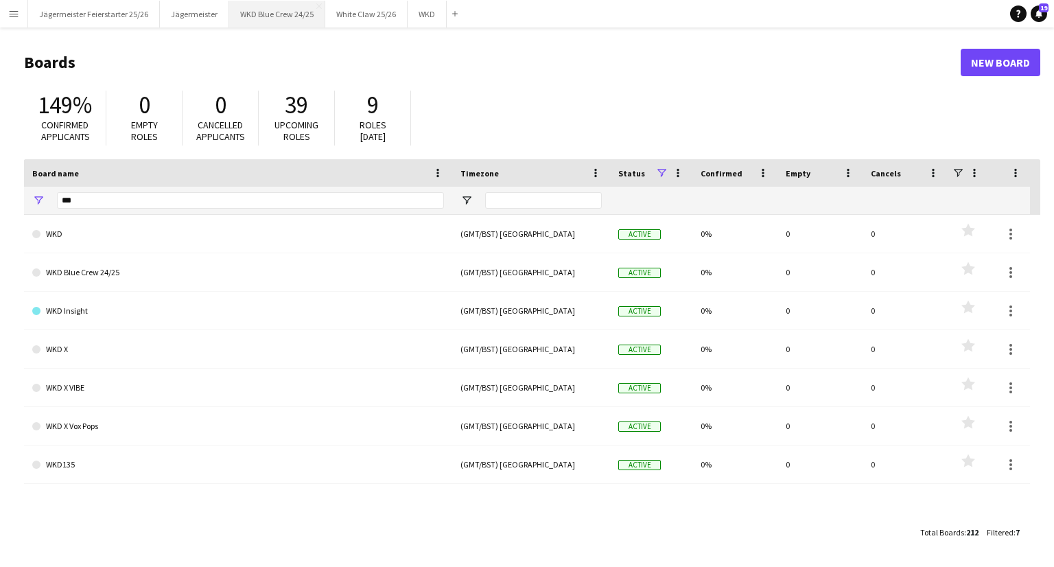
click at [274, 23] on button "WKD Blue Crew 24/25 Close" at bounding box center [277, 14] width 96 height 27
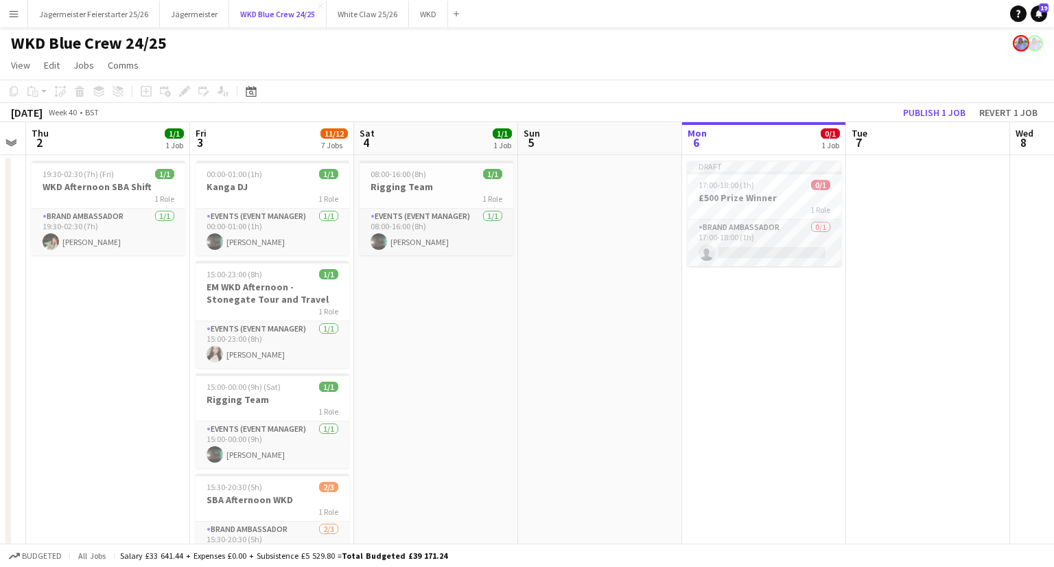
scroll to position [0, 302]
